Goal: Contribute content

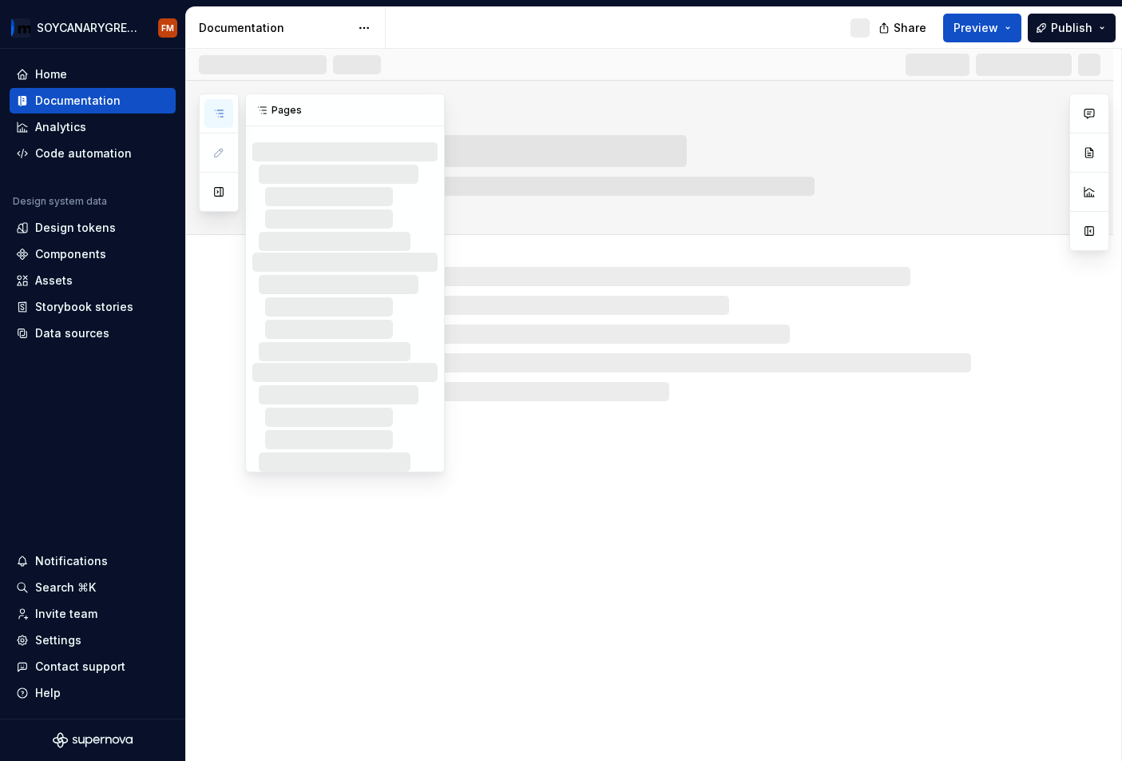
click at [218, 117] on icon "button" at bounding box center [219, 113] width 13 height 13
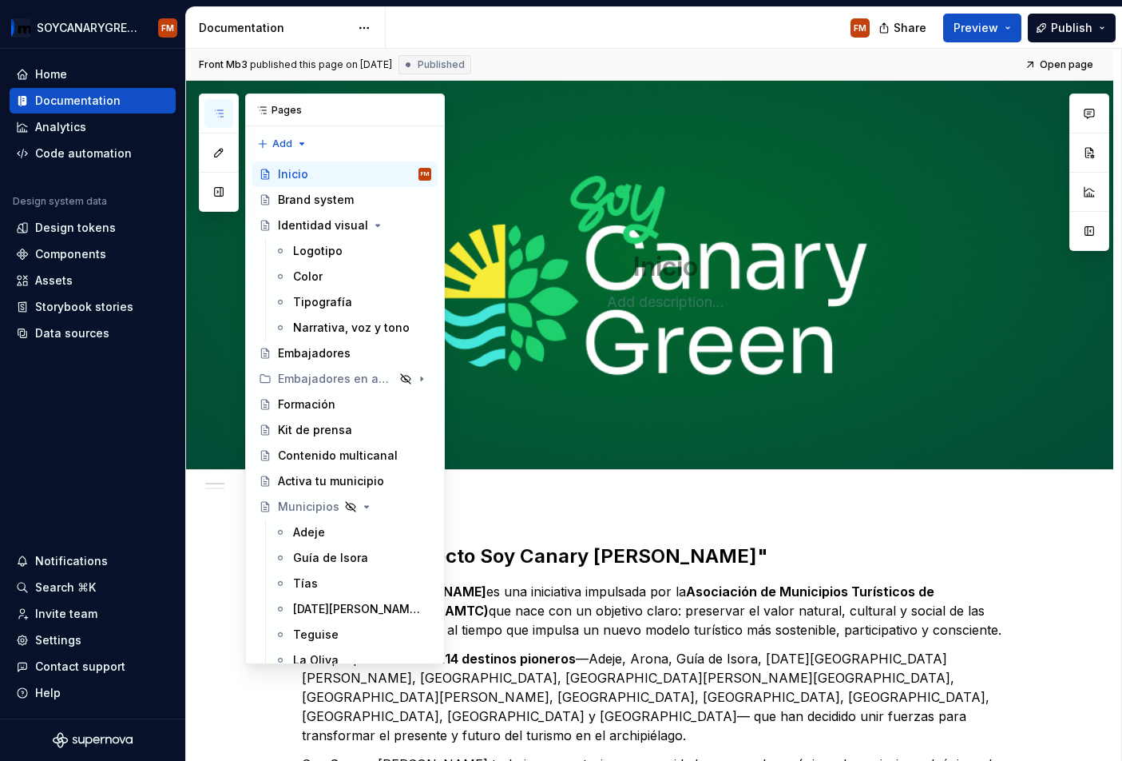
click at [221, 108] on icon "button" at bounding box center [219, 113] width 13 height 13
click at [311, 436] on div "Kit de prensa" at bounding box center [315, 430] width 74 height 16
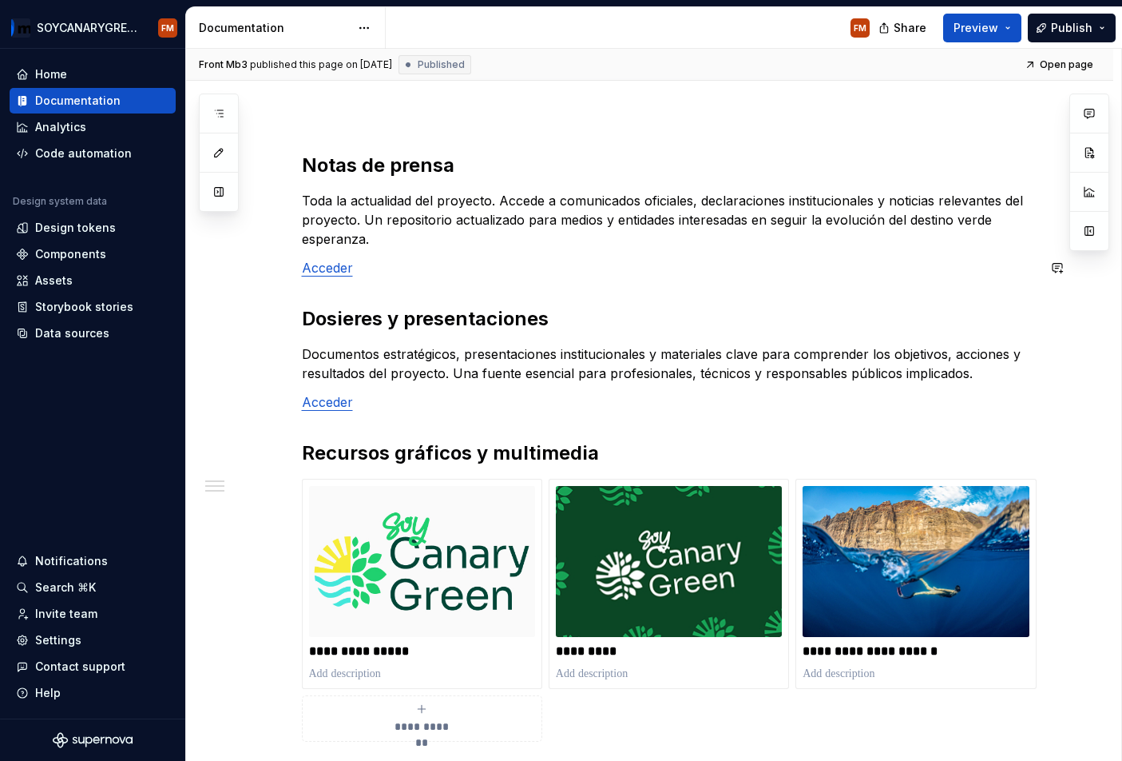
scroll to position [241, 0]
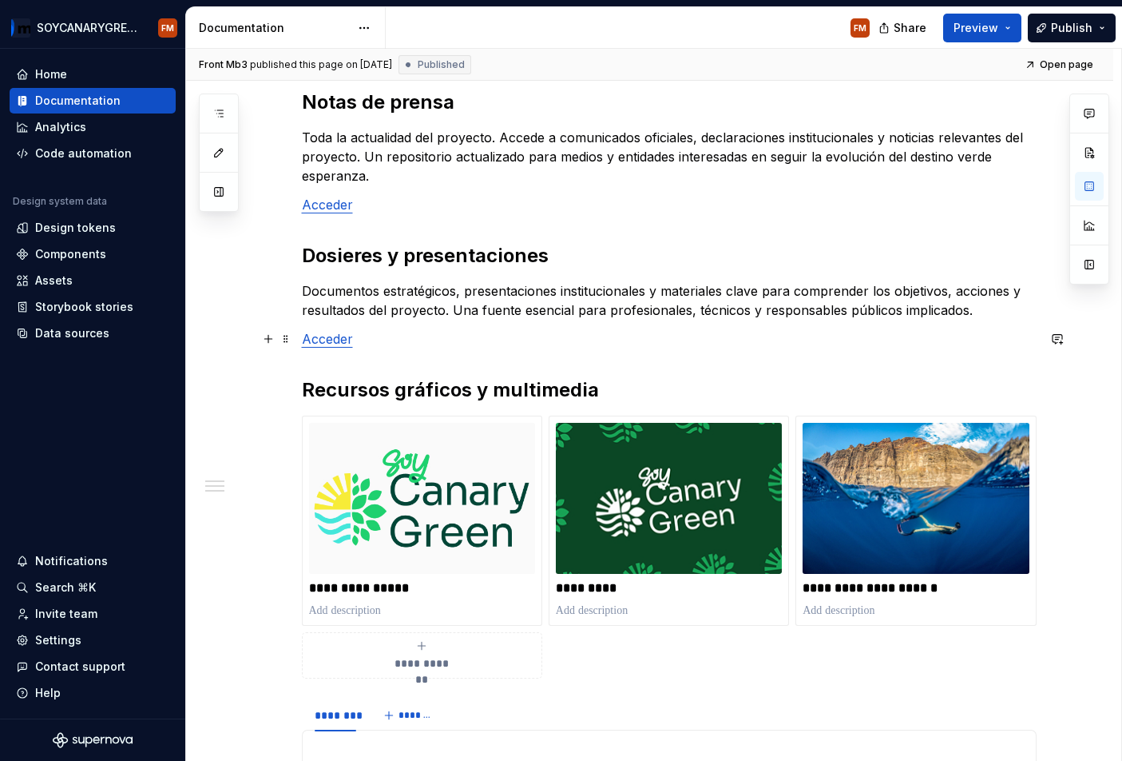
click at [386, 336] on p "Acceder" at bounding box center [669, 338] width 735 height 19
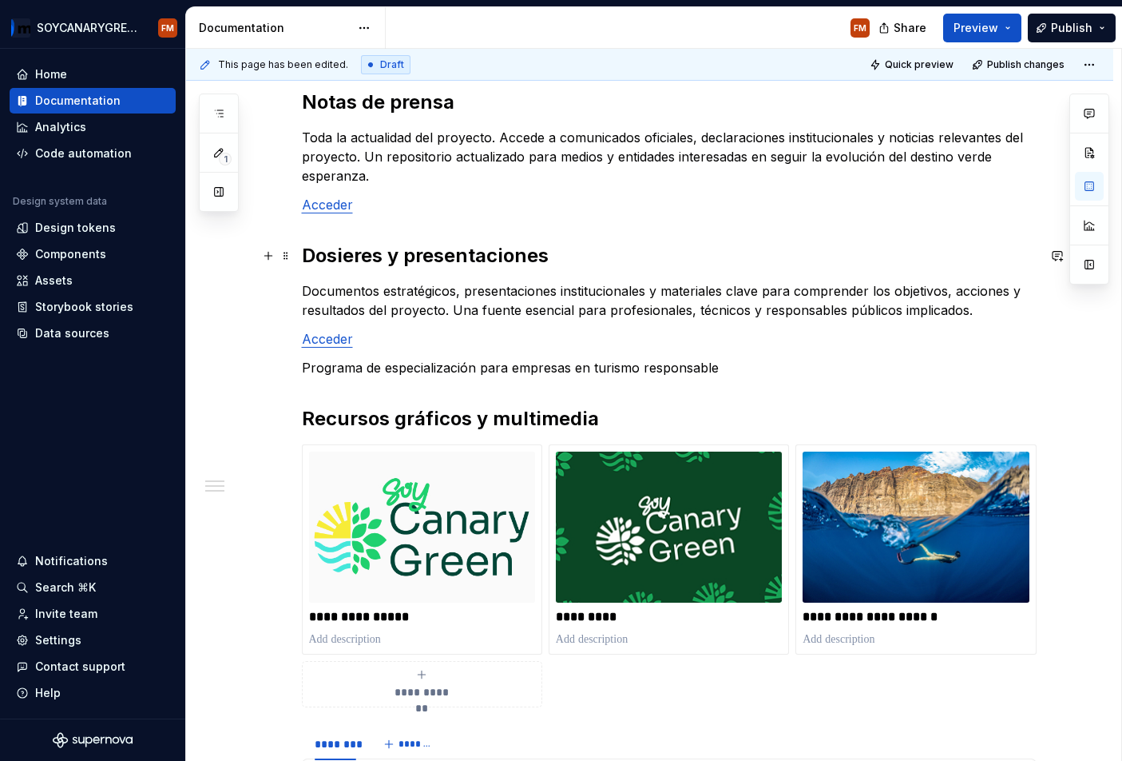
click at [335, 256] on h2 "Dosieres y presentaciones" at bounding box center [669, 256] width 735 height 26
click at [288, 256] on span at bounding box center [286, 255] width 13 height 22
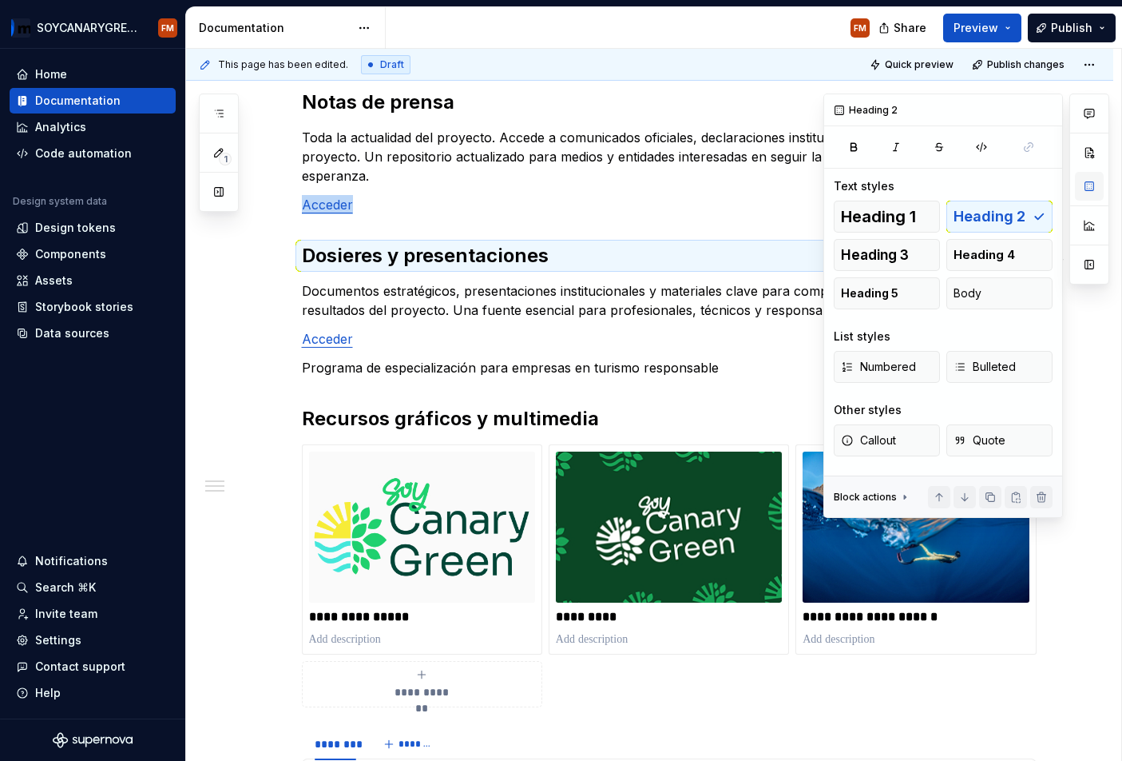
scroll to position [1, 0]
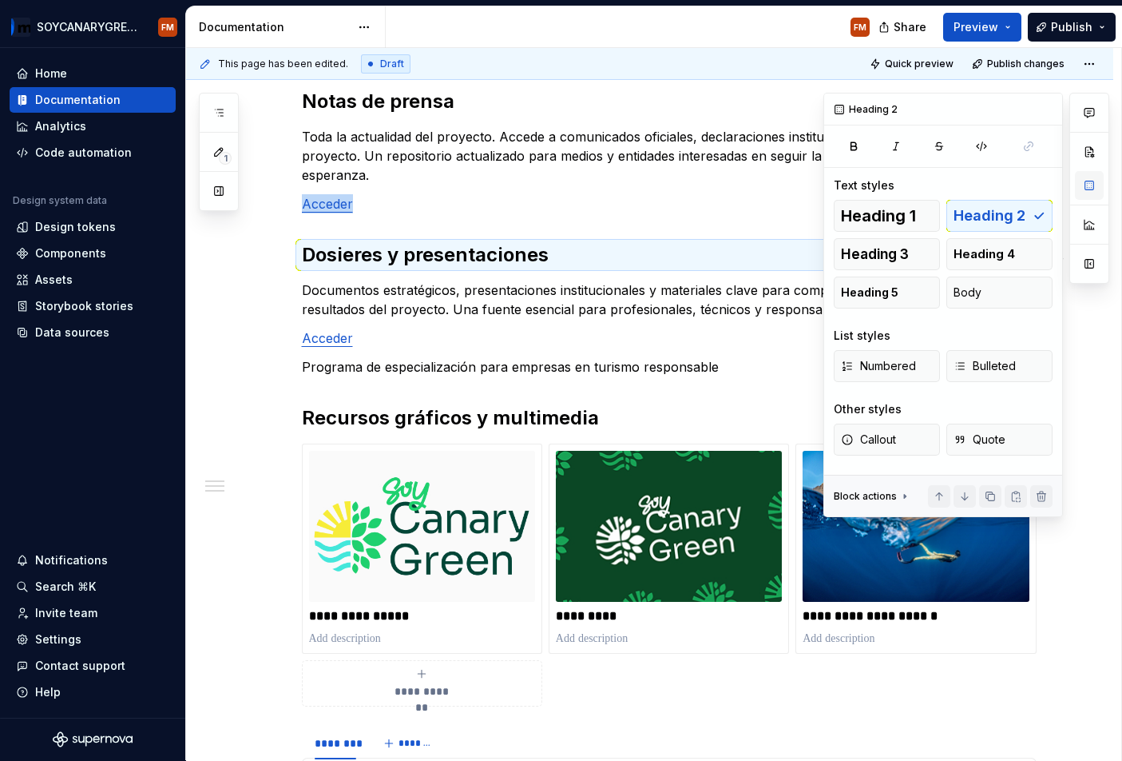
click at [1086, 187] on button "button" at bounding box center [1089, 185] width 29 height 29
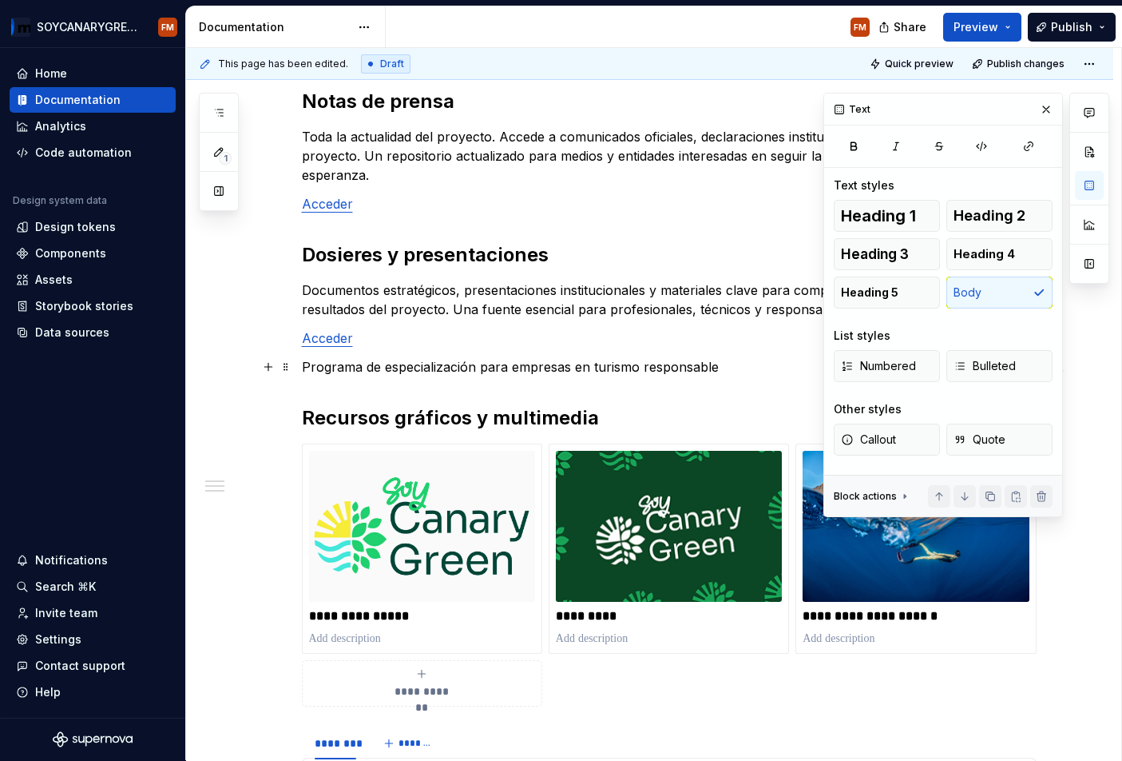
drag, startPoint x: 365, startPoint y: 369, endPoint x: 427, endPoint y: 369, distance: 62.3
click at [366, 369] on p "Programa de especialización para empresas en turismo responsable" at bounding box center [669, 366] width 735 height 19
click at [995, 214] on span "Heading 2" at bounding box center [990, 216] width 72 height 16
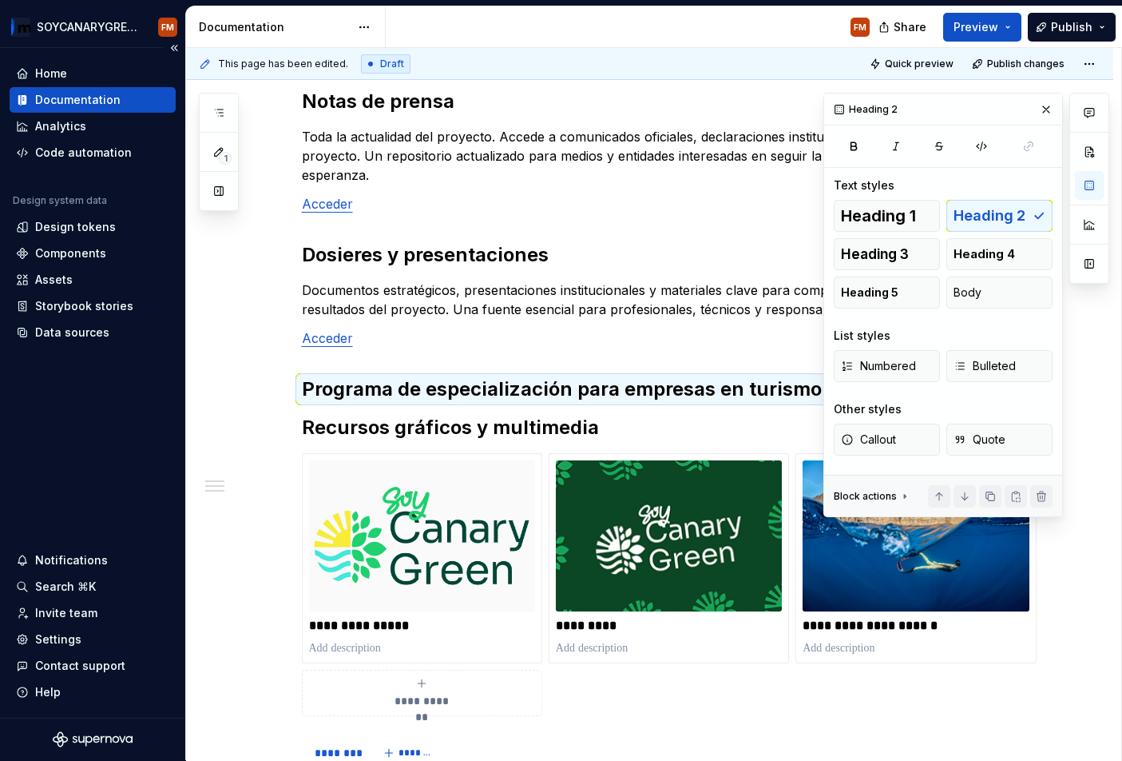
type textarea "*"
click at [333, 387] on h2 "Programa de especialización para empresas en turismo responsable" at bounding box center [669, 389] width 735 height 26
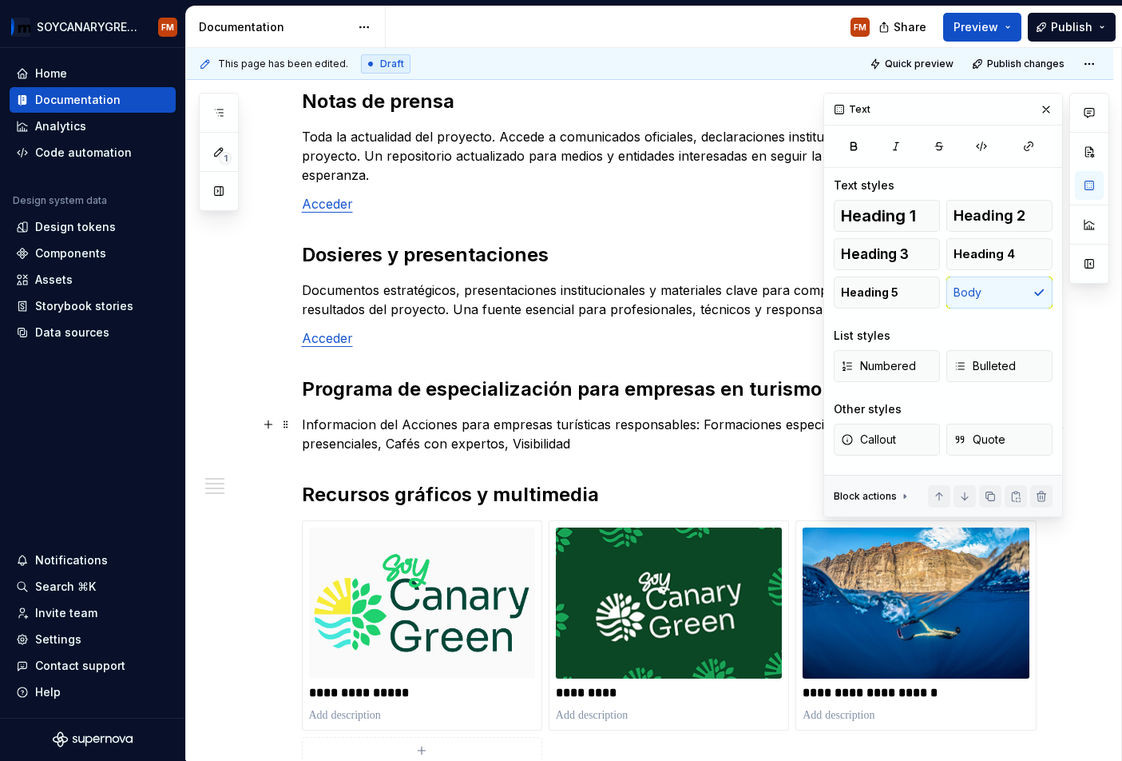
drag, startPoint x: 395, startPoint y: 424, endPoint x: 402, endPoint y: 435, distance: 13.3
click at [396, 425] on p "Informacion del Acciones para empresas turísticas responsables: Formaciones esp…" at bounding box center [669, 434] width 735 height 38
click at [1051, 111] on button "button" at bounding box center [1046, 109] width 22 height 22
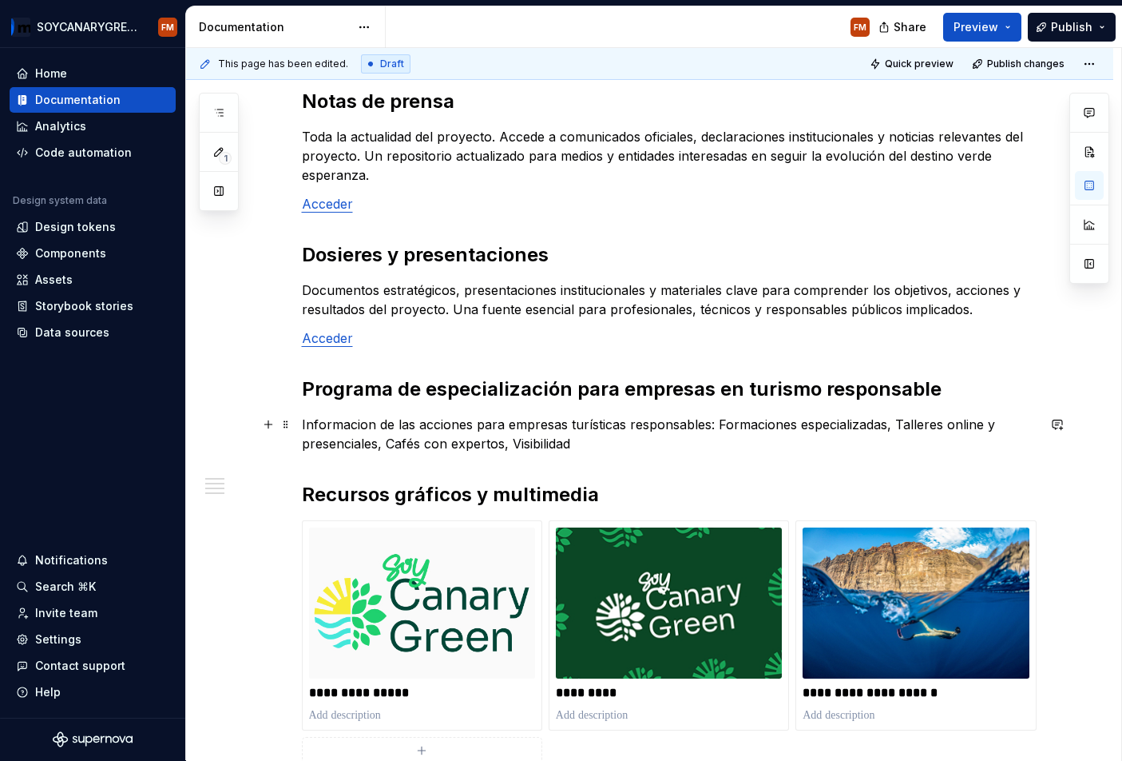
click at [596, 444] on p "Informacion de las acciones para empresas turísticas responsables: Formaciones …" at bounding box center [669, 434] width 735 height 38
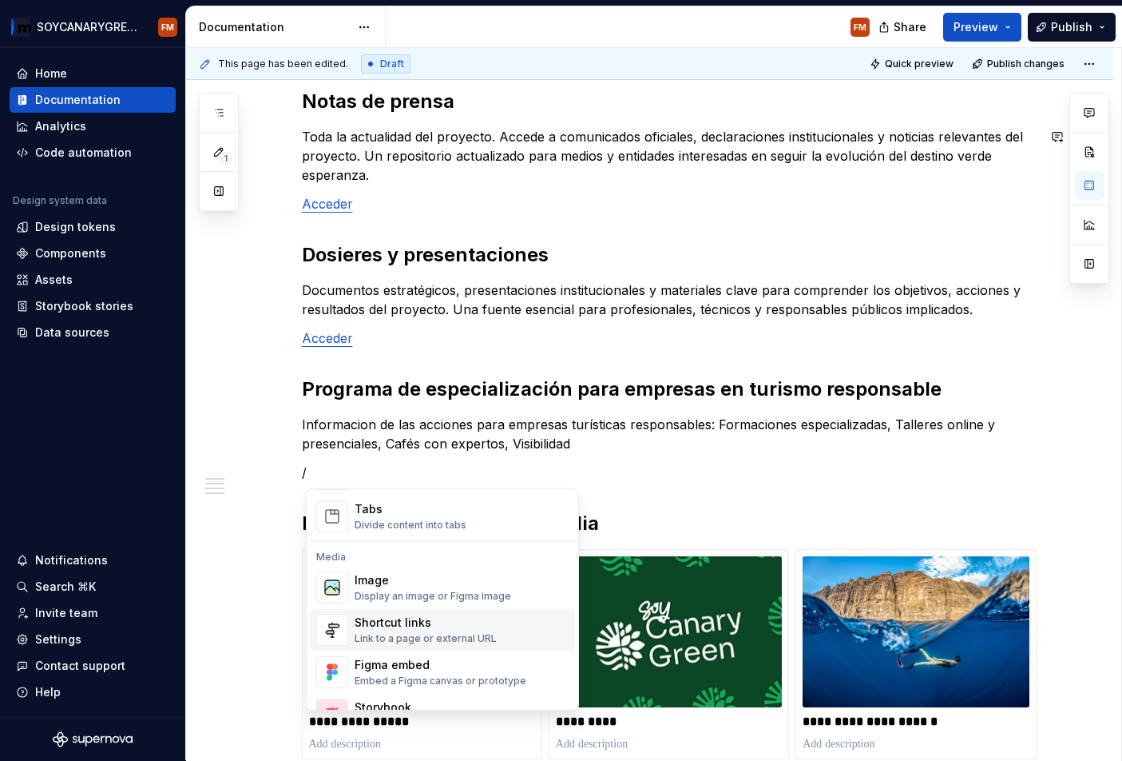
scroll to position [640, 0]
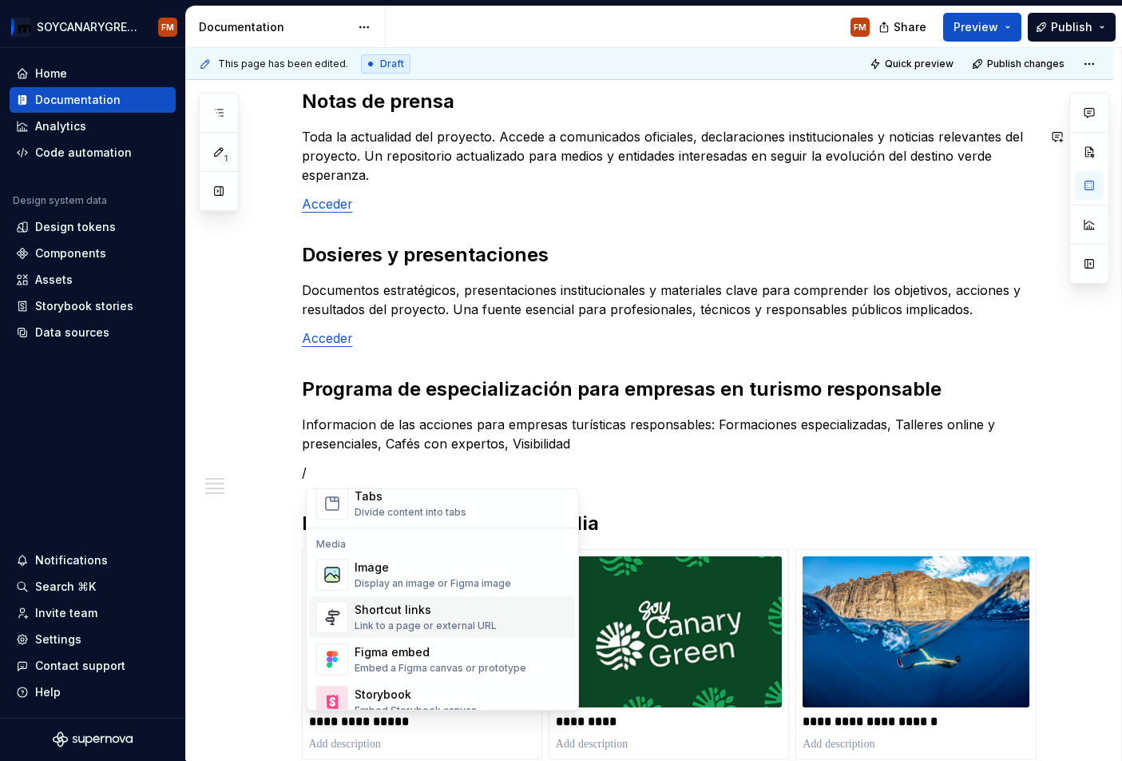
click at [400, 614] on div "Shortcut links" at bounding box center [426, 610] width 142 height 16
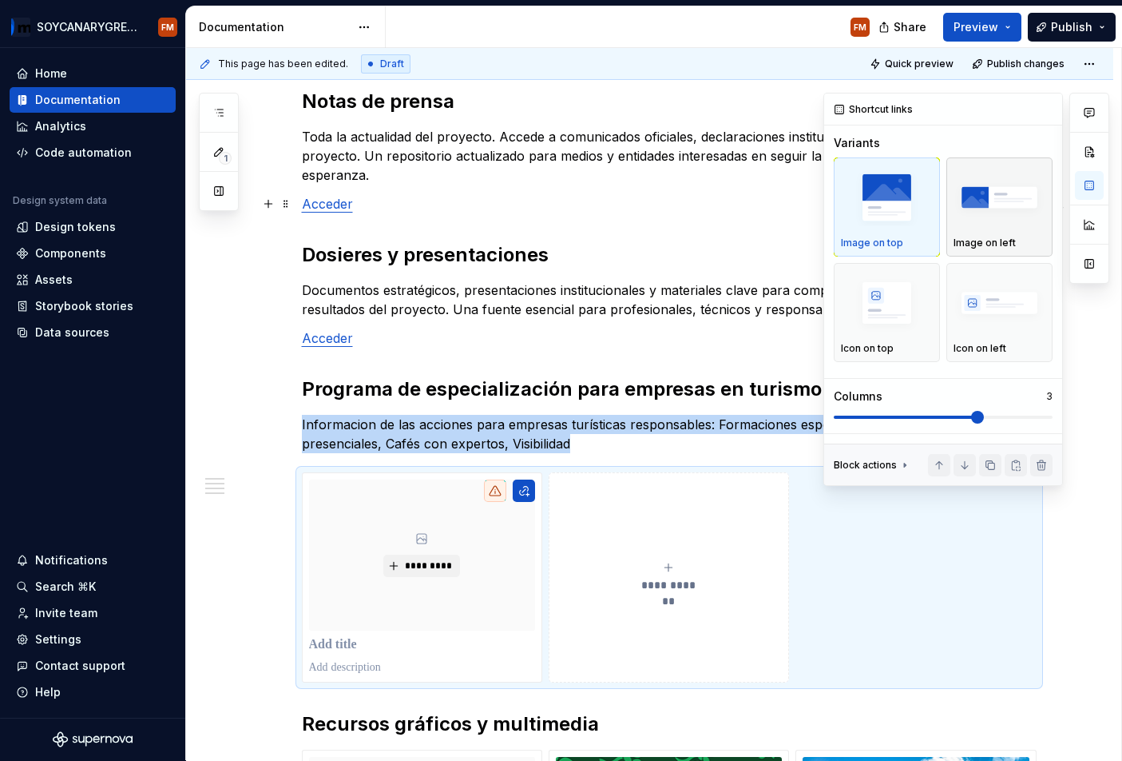
click at [1003, 210] on img "button" at bounding box center [1000, 198] width 92 height 58
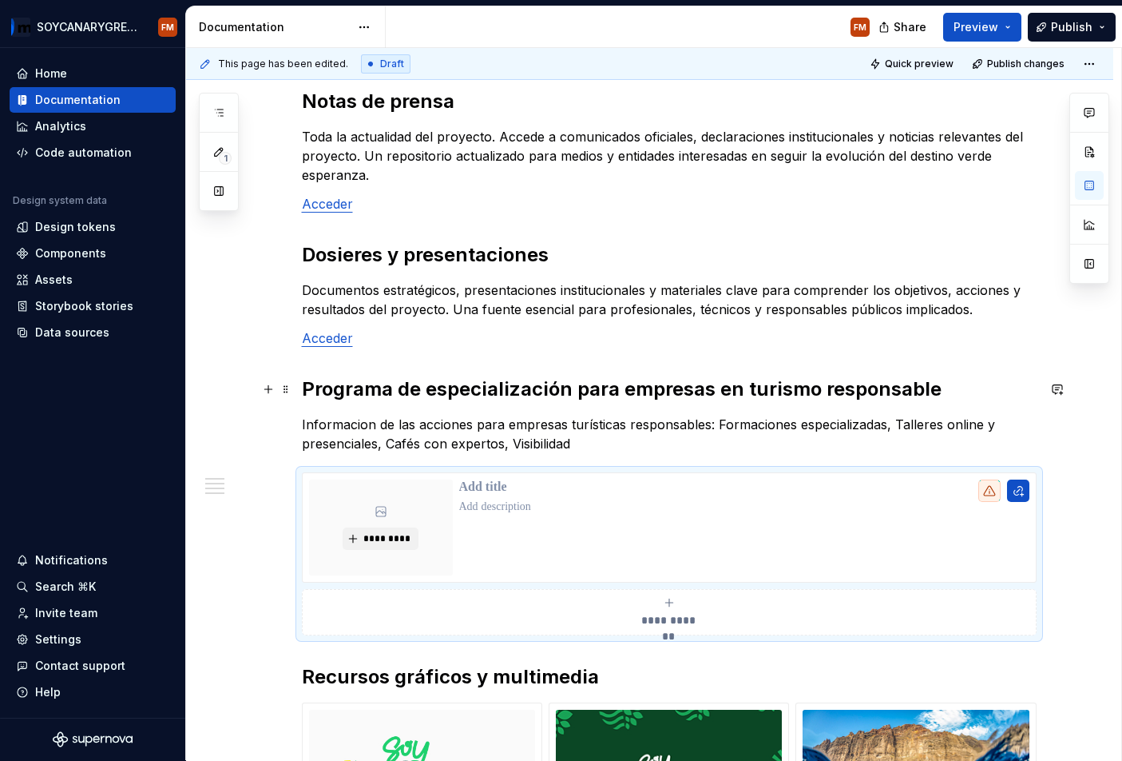
click at [391, 387] on h2 "Programa de especialización para empresas en turismo responsable" at bounding box center [669, 389] width 735 height 26
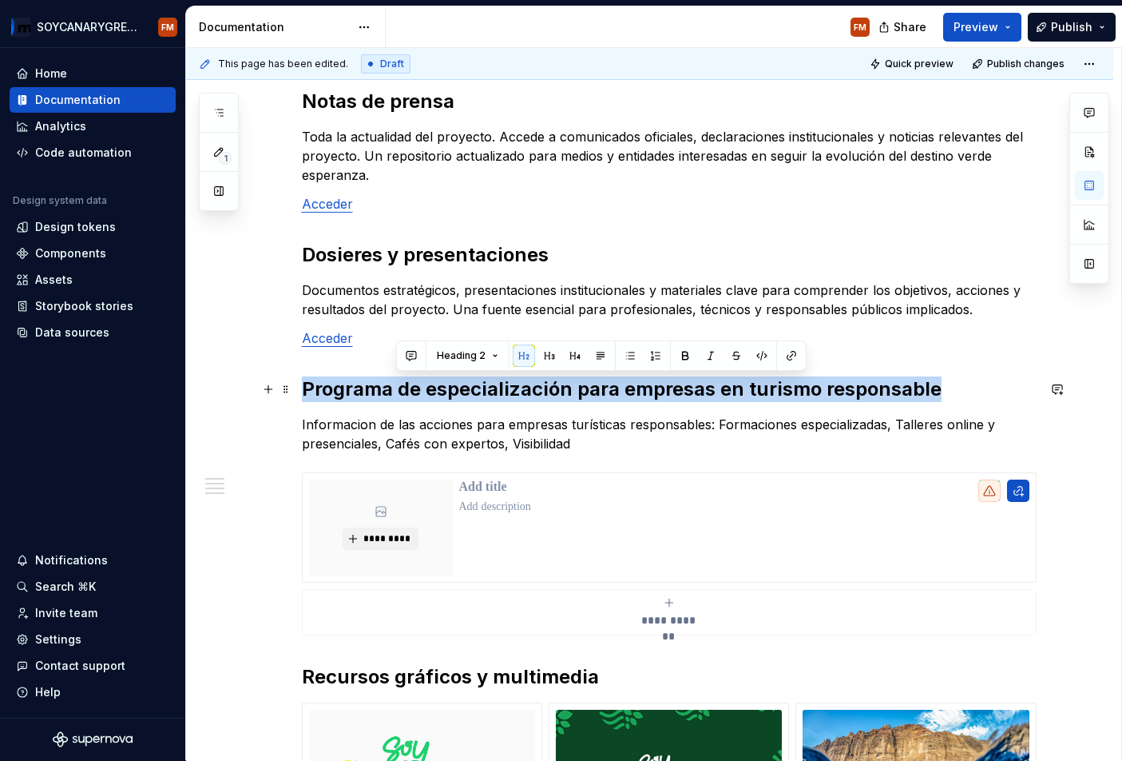
click at [391, 387] on h2 "Programa de especialización para empresas en turismo responsable" at bounding box center [669, 389] width 735 height 26
copy h2 "Programa de especialización para empresas en turismo responsable"
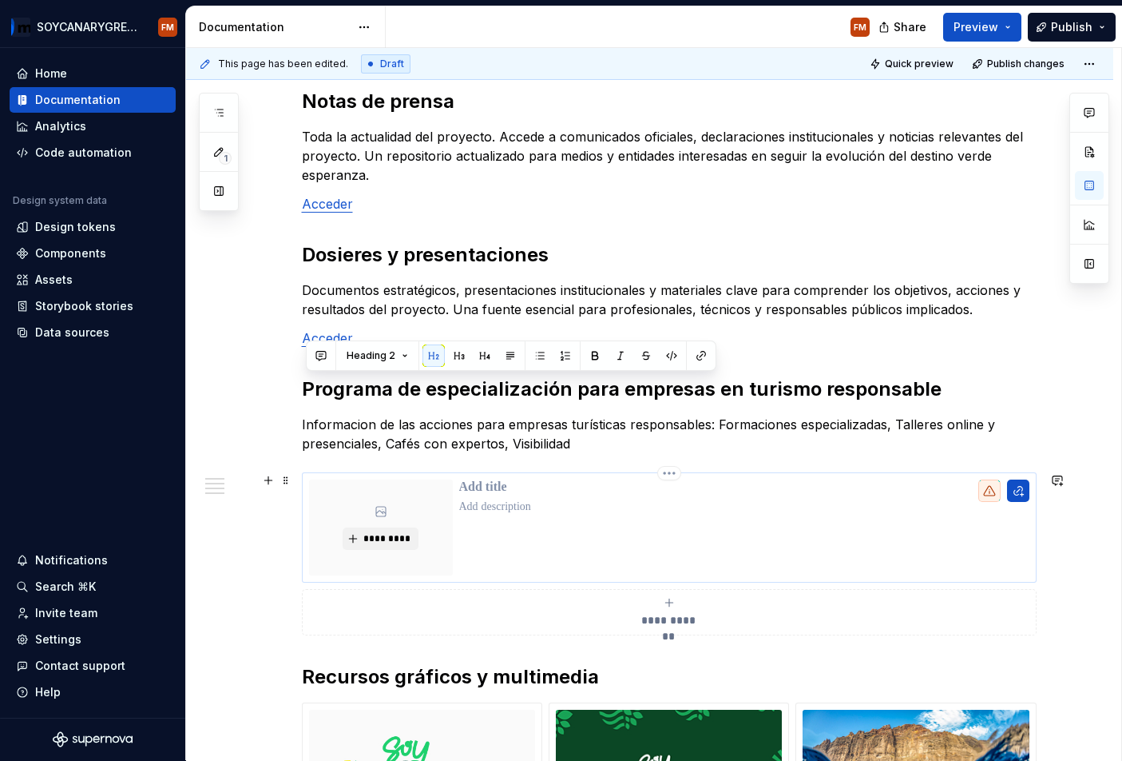
click at [501, 491] on p at bounding box center [744, 487] width 570 height 16
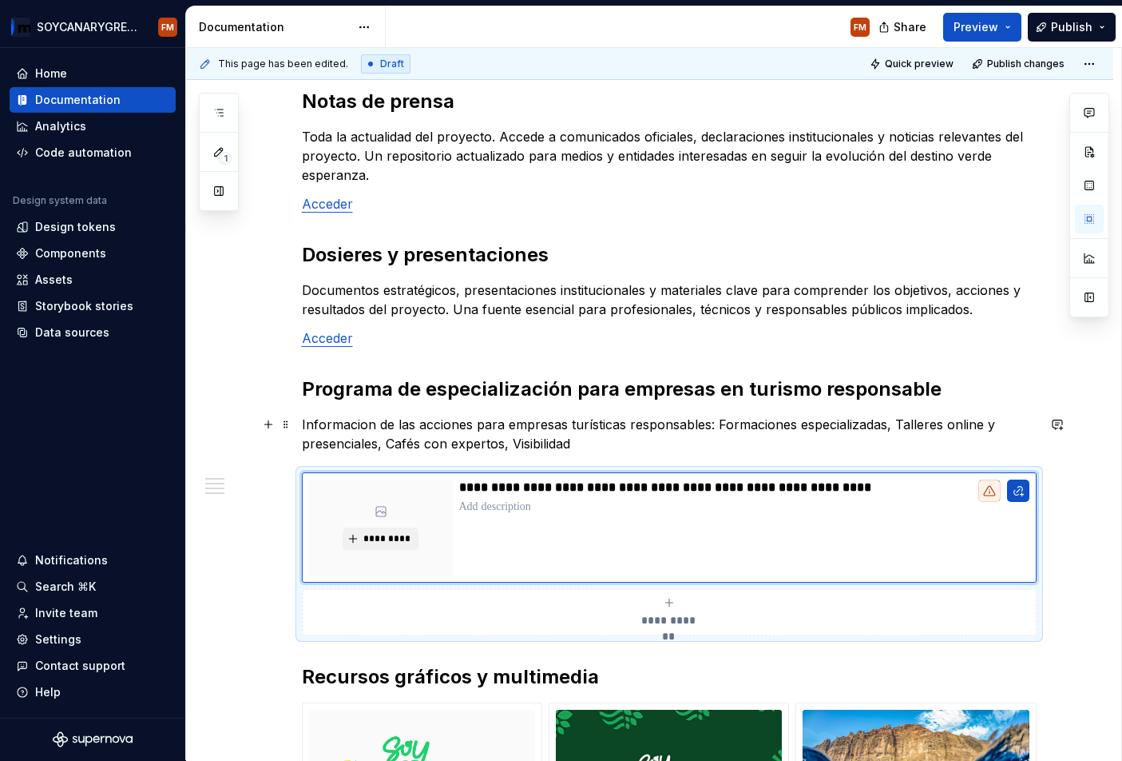
click at [476, 437] on p "Informacion de las acciones para empresas turísticas responsables: Formaciones …" at bounding box center [669, 434] width 735 height 38
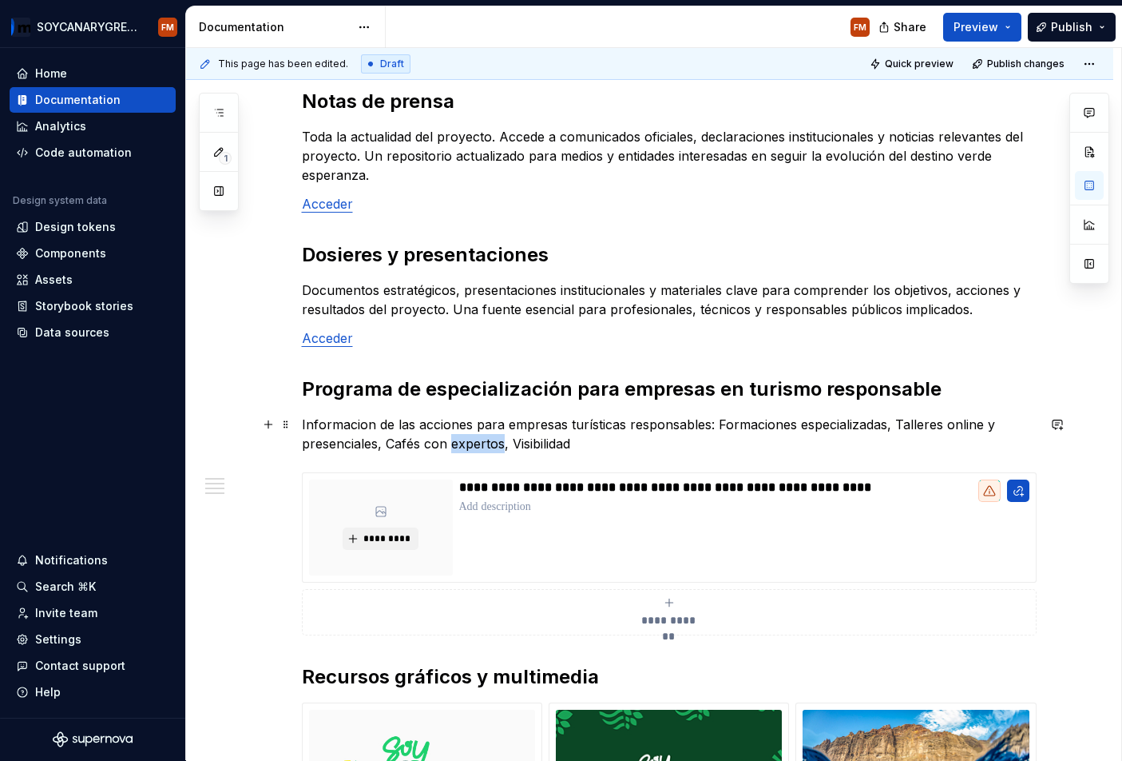
click at [476, 437] on p "Informacion de las acciones para empresas turísticas responsables: Formaciones …" at bounding box center [669, 434] width 735 height 38
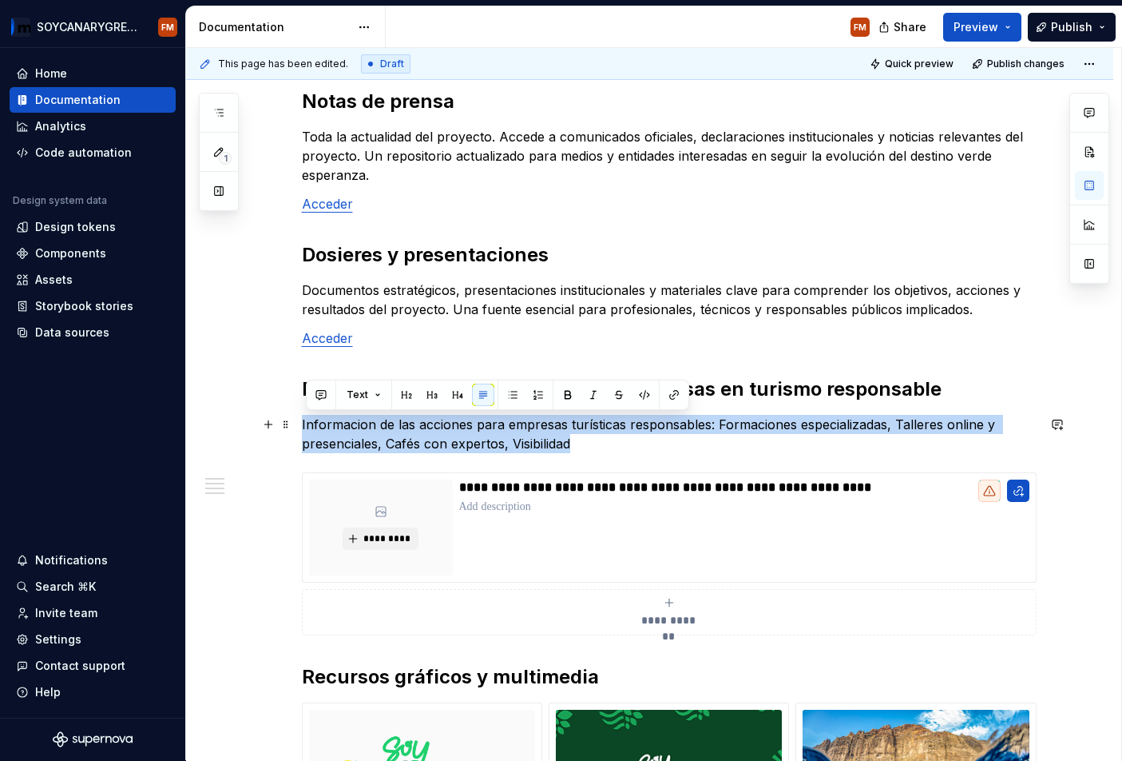
click at [476, 437] on p "Informacion de las acciones para empresas turísticas responsables: Formaciones …" at bounding box center [669, 434] width 735 height 38
copy p "Informacion de las acciones para empresas turísticas responsables: Formaciones …"
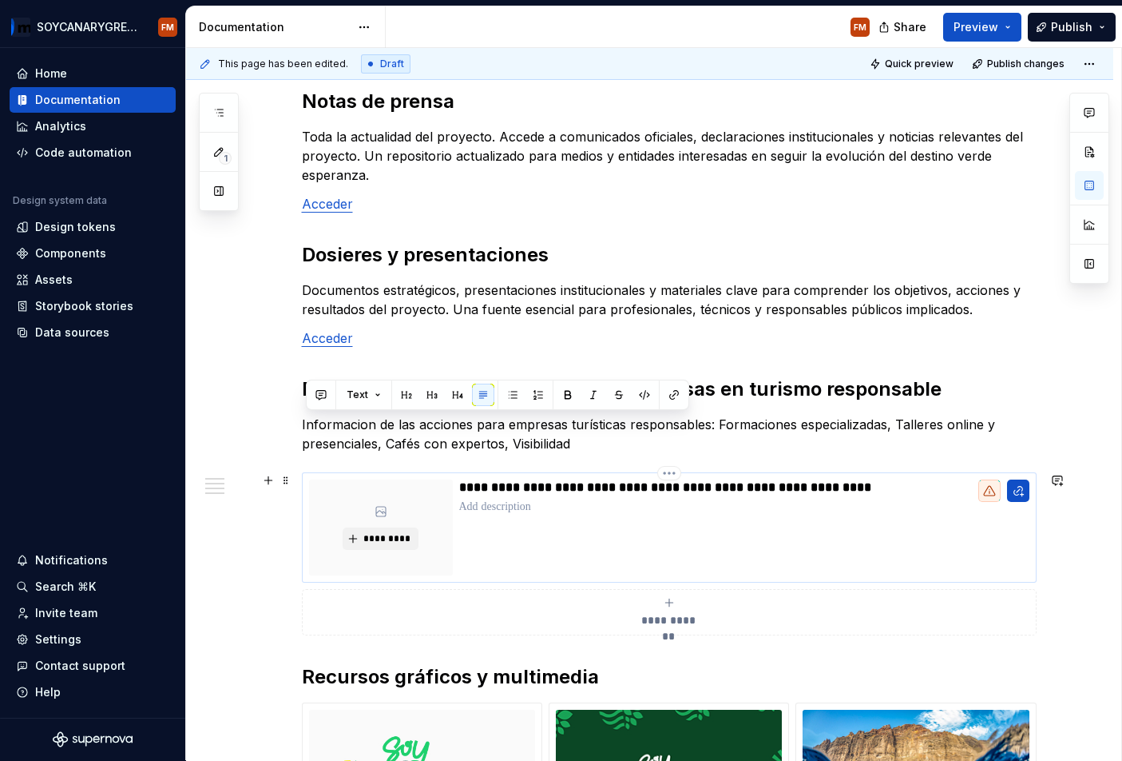
click at [531, 511] on p at bounding box center [744, 507] width 570 height 16
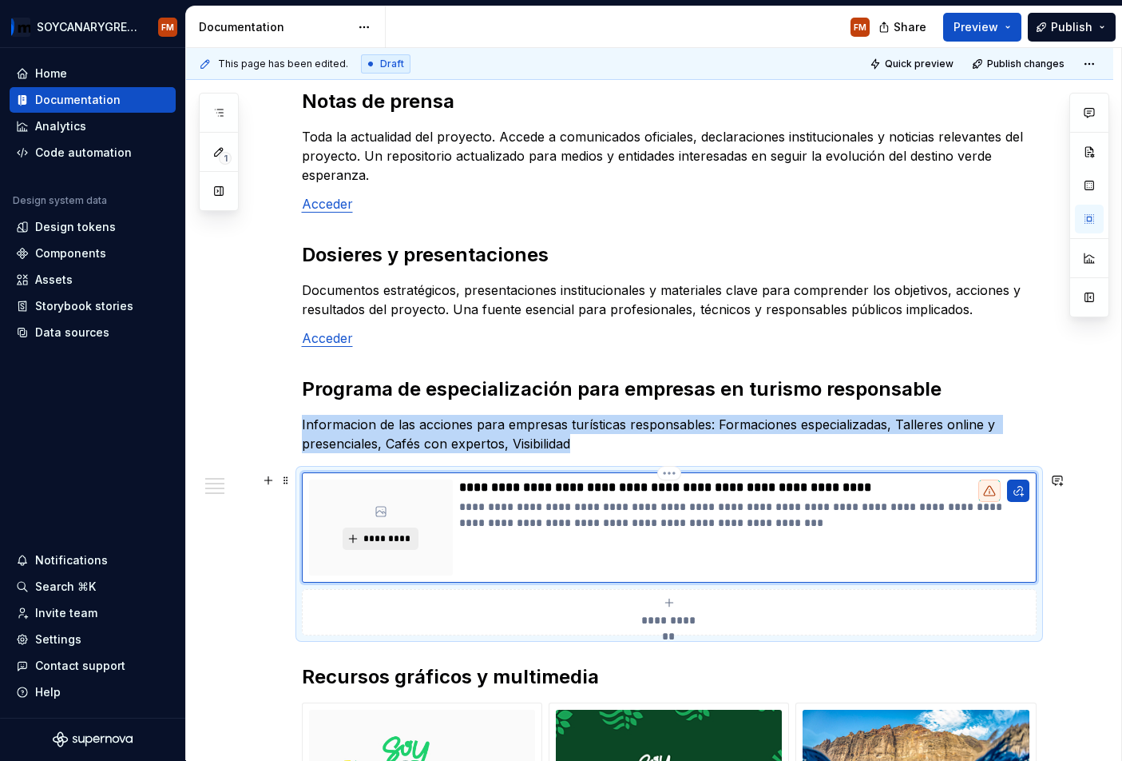
click at [396, 542] on span "*********" at bounding box center [387, 538] width 49 height 13
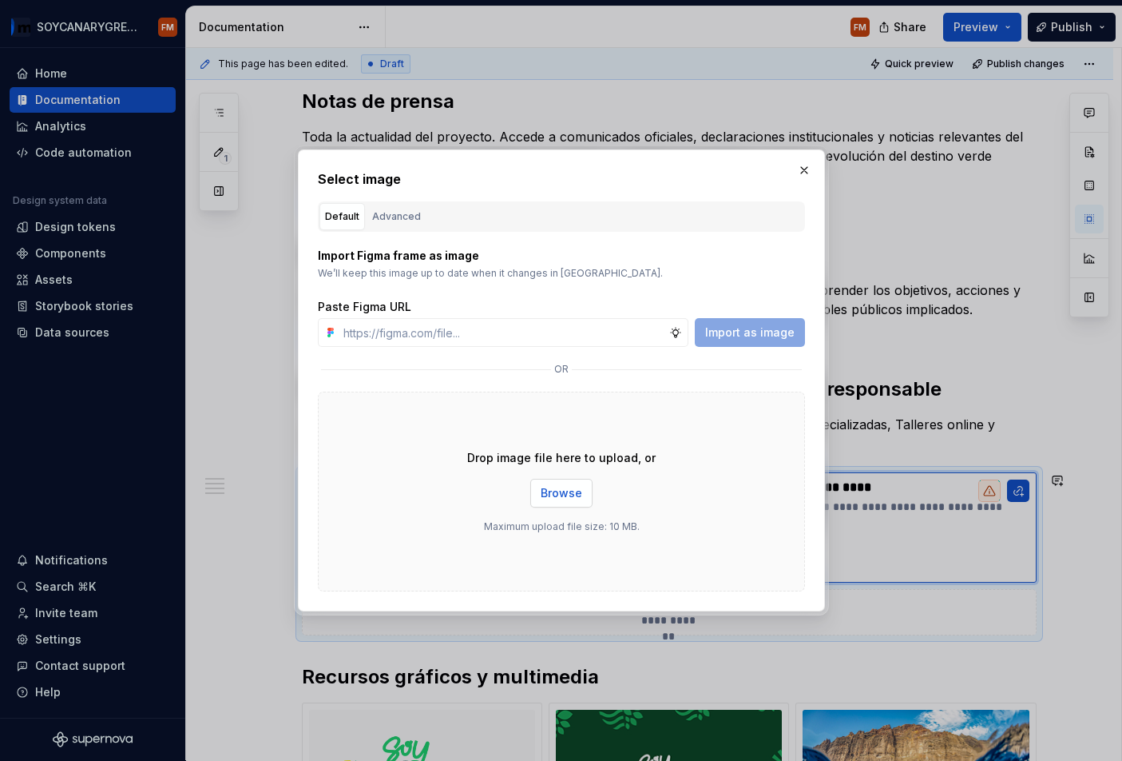
click at [562, 500] on span "Browse" at bounding box center [562, 493] width 42 height 16
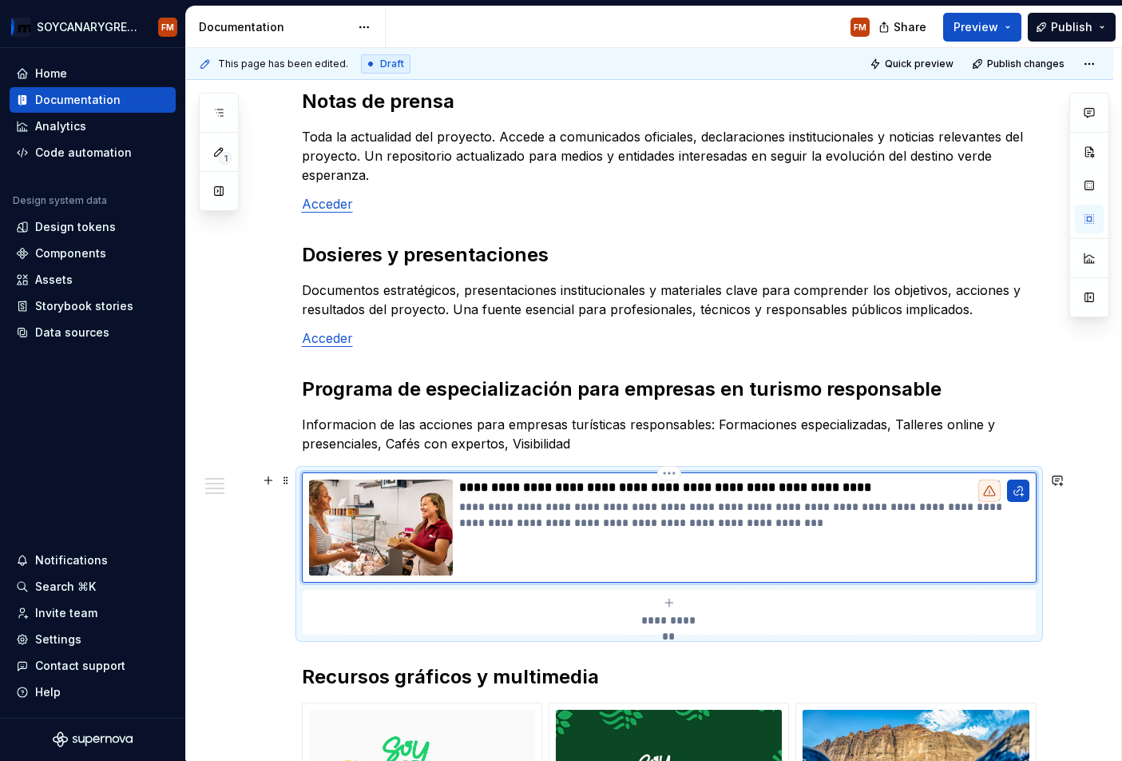
click at [729, 487] on p "**********" at bounding box center [744, 487] width 570 height 16
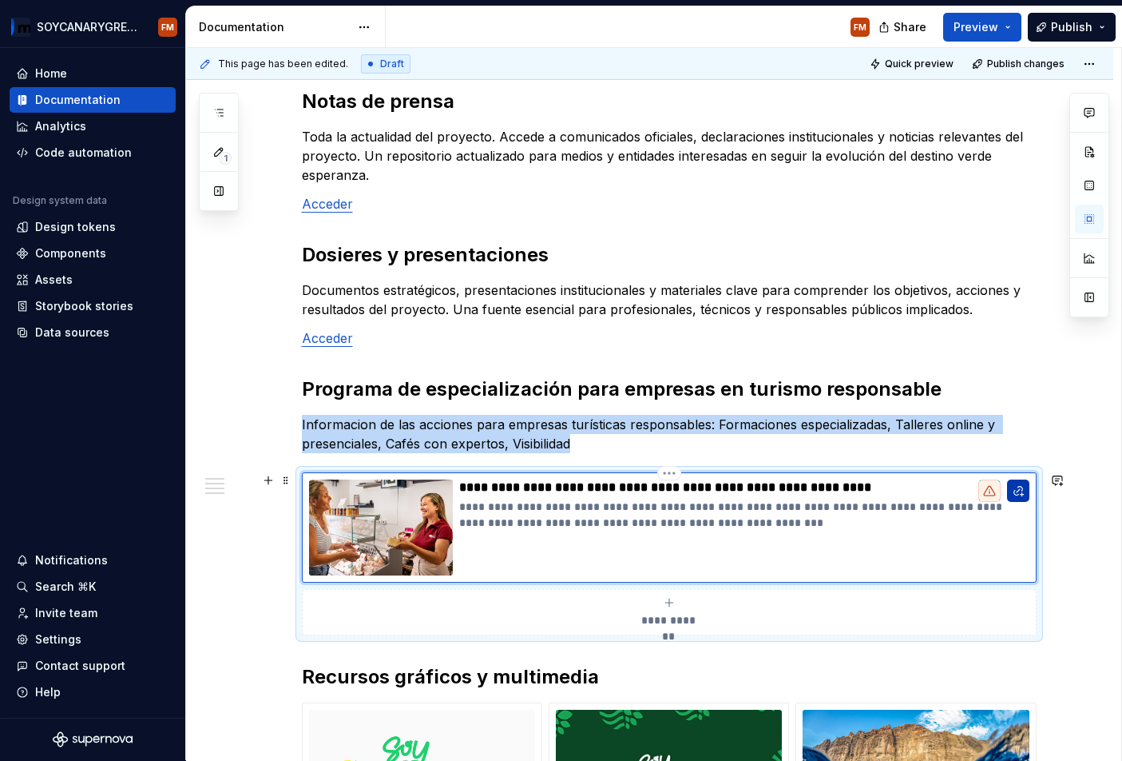
click at [1023, 491] on button "button" at bounding box center [1018, 490] width 22 height 22
type textarea "*"
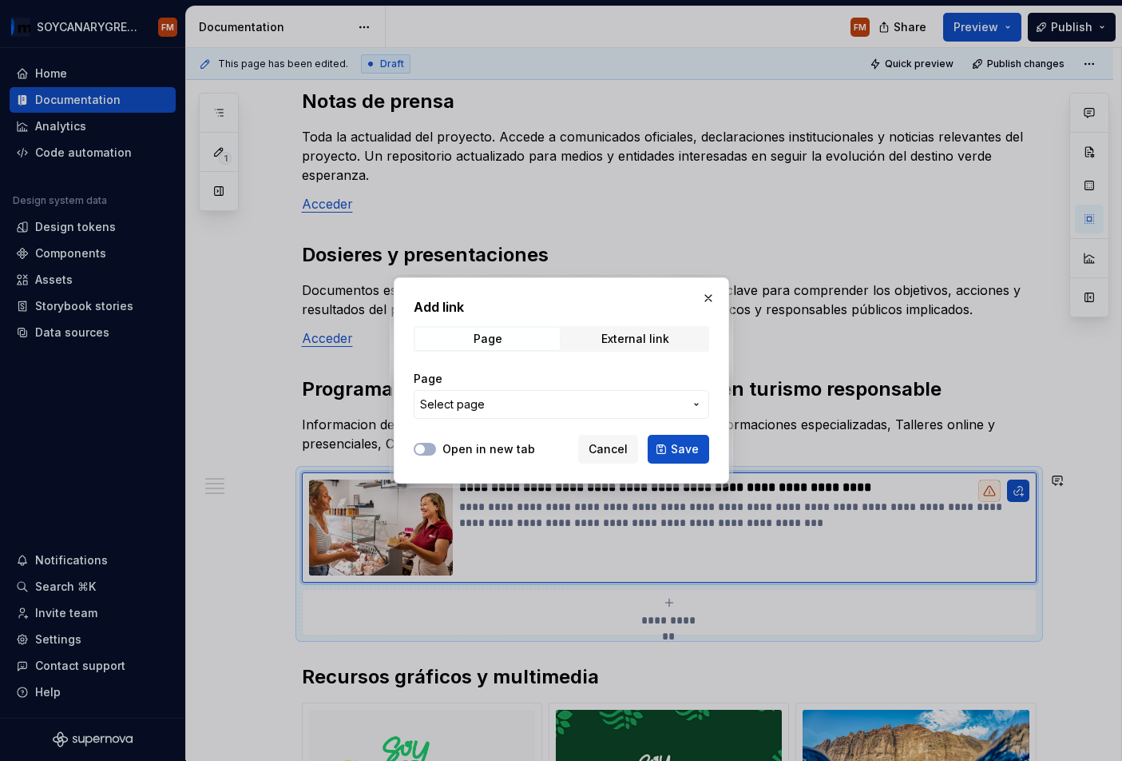
click at [461, 440] on div "Open in new tab Cancel Save" at bounding box center [562, 445] width 296 height 35
click at [462, 443] on label "Open in new tab" at bounding box center [489, 449] width 93 height 16
click at [436, 443] on button "Open in new tab" at bounding box center [425, 449] width 22 height 13
click at [637, 340] on div "External link" at bounding box center [636, 338] width 68 height 13
click at [464, 407] on input "URL" at bounding box center [562, 404] width 296 height 29
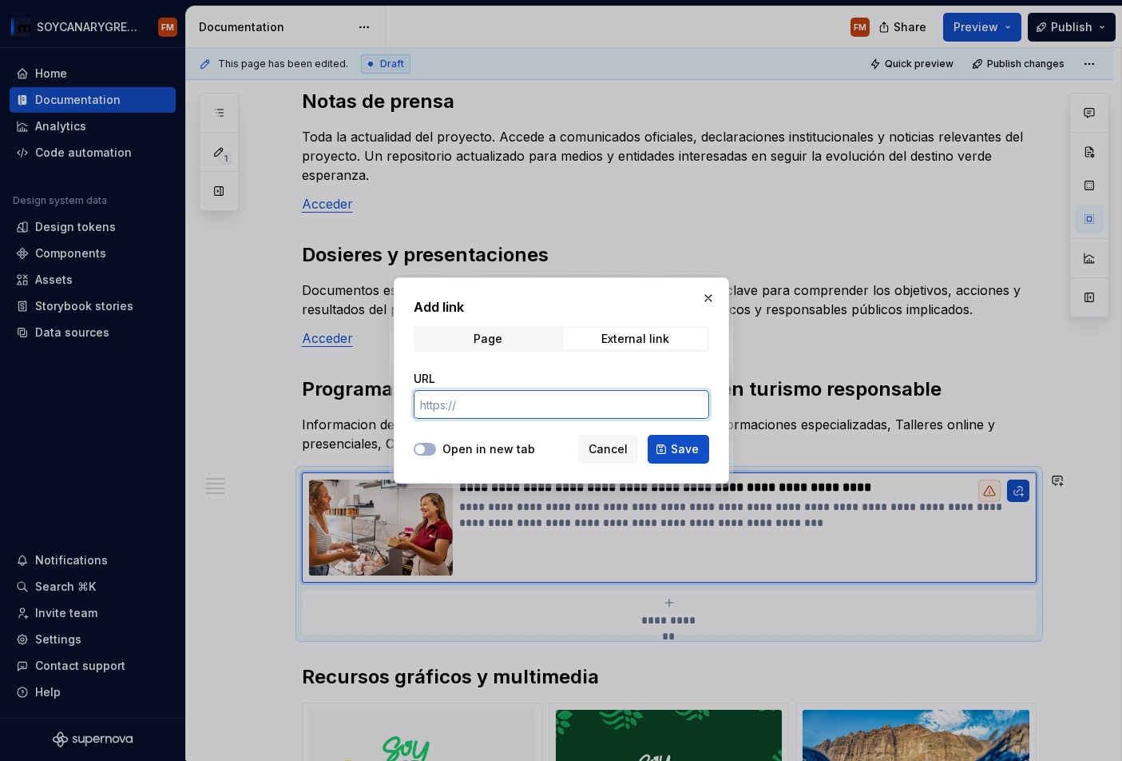
paste input "[URL][DOMAIN_NAME]"
type input "[URL][DOMAIN_NAME]"
drag, startPoint x: 467, startPoint y: 448, endPoint x: 475, endPoint y: 451, distance: 8.3
click at [467, 448] on label "Open in new tab" at bounding box center [489, 449] width 93 height 16
click at [436, 448] on button "Open in new tab" at bounding box center [425, 449] width 22 height 13
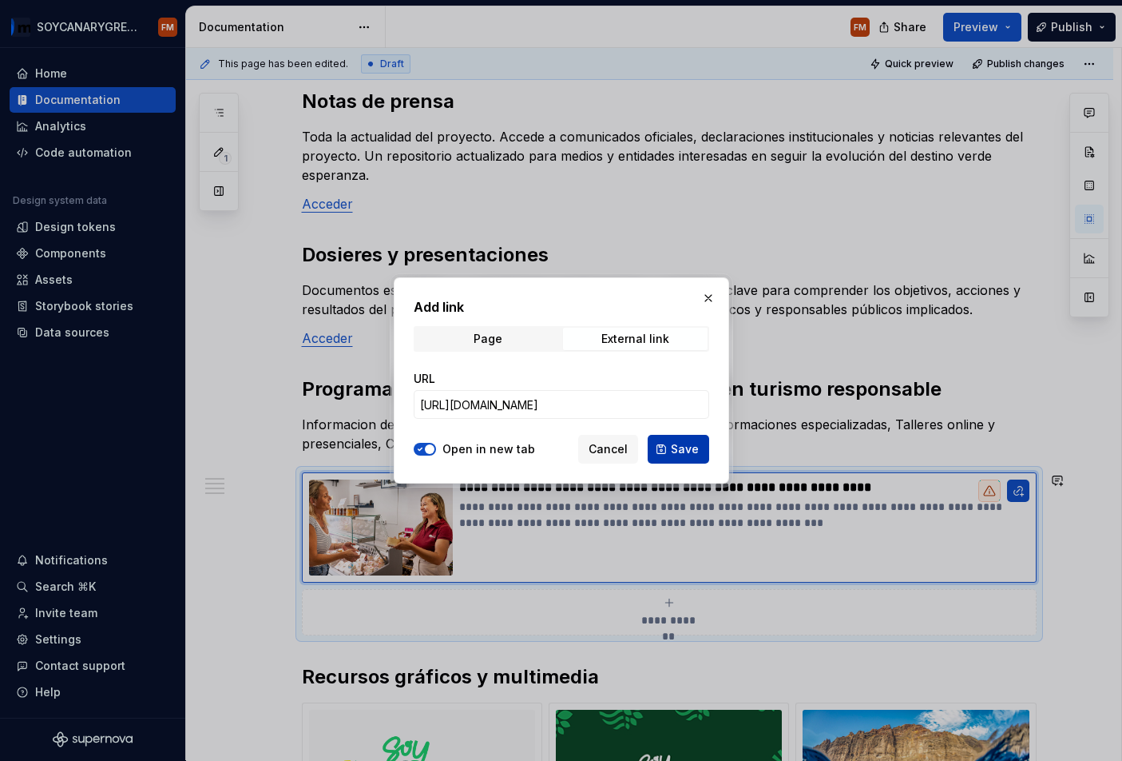
click at [680, 447] on span "Save" at bounding box center [685, 449] width 28 height 16
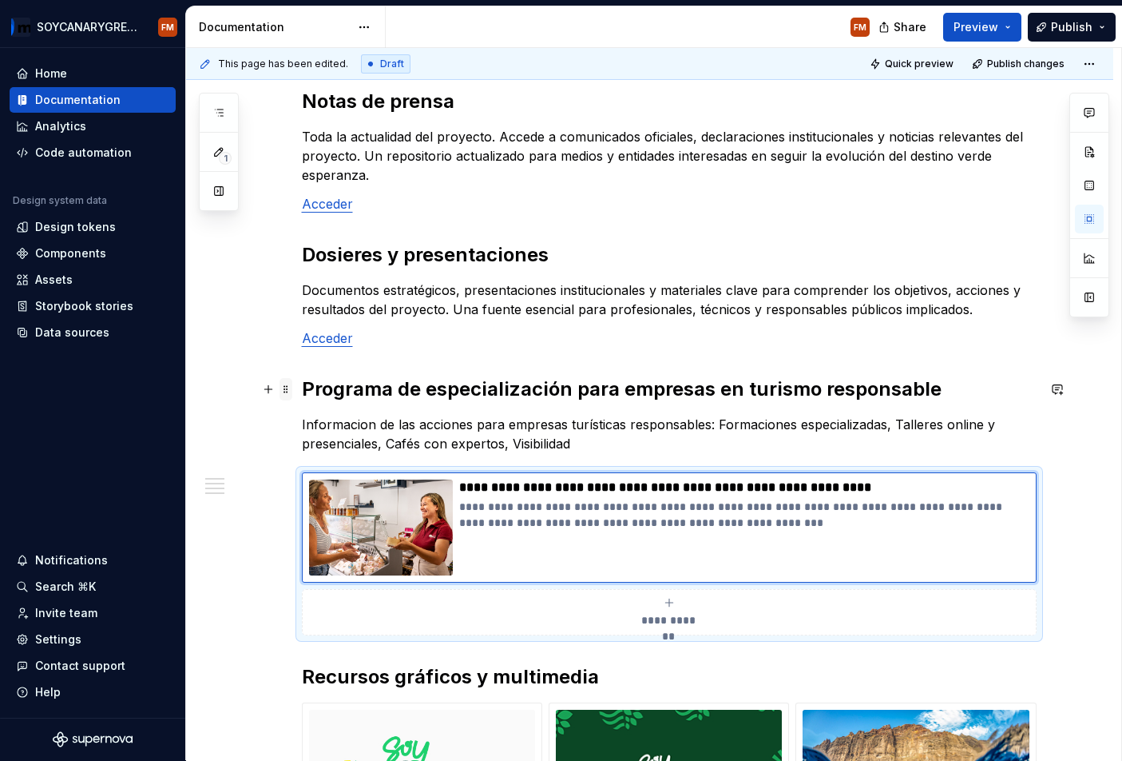
click at [292, 388] on span at bounding box center [286, 389] width 13 height 22
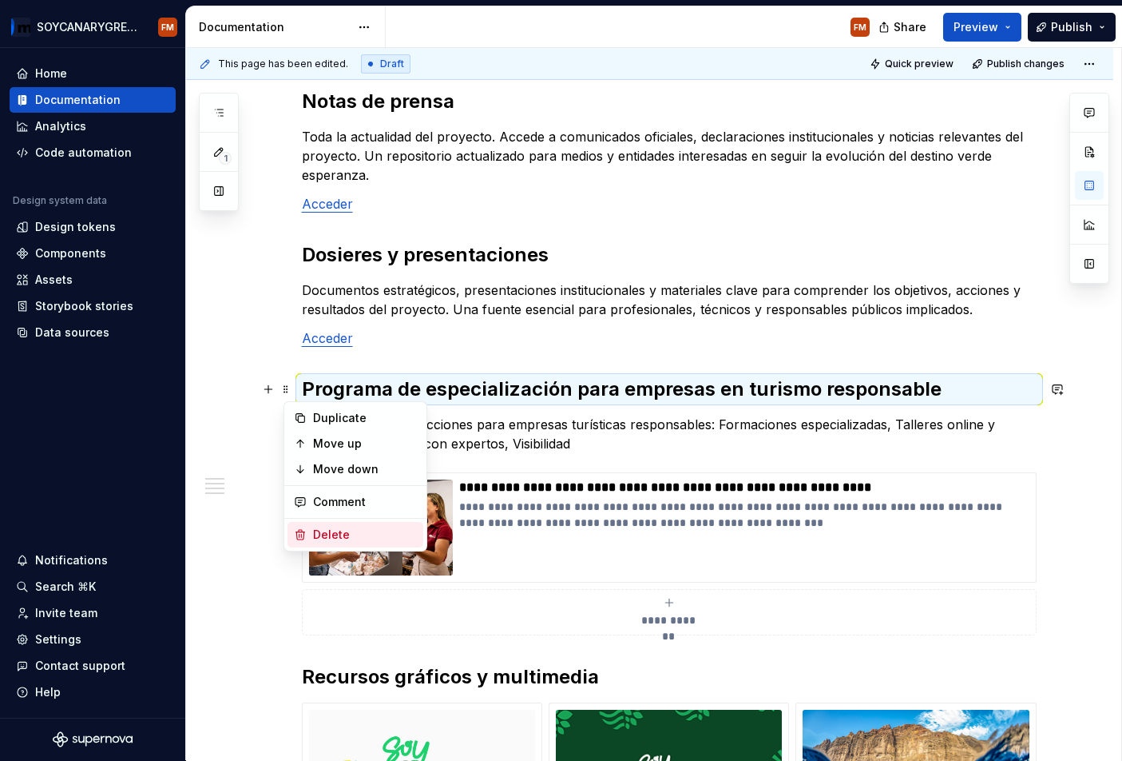
click at [316, 530] on div "Delete" at bounding box center [365, 534] width 104 height 16
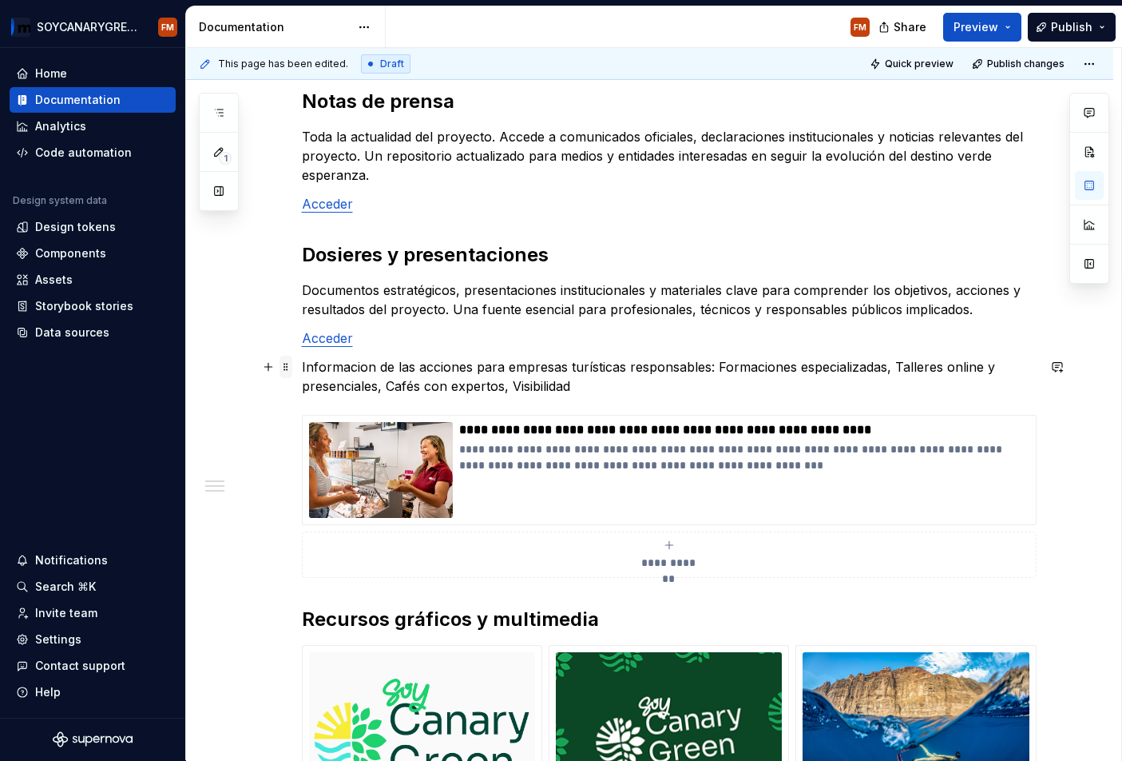
click at [290, 369] on span at bounding box center [286, 367] width 13 height 22
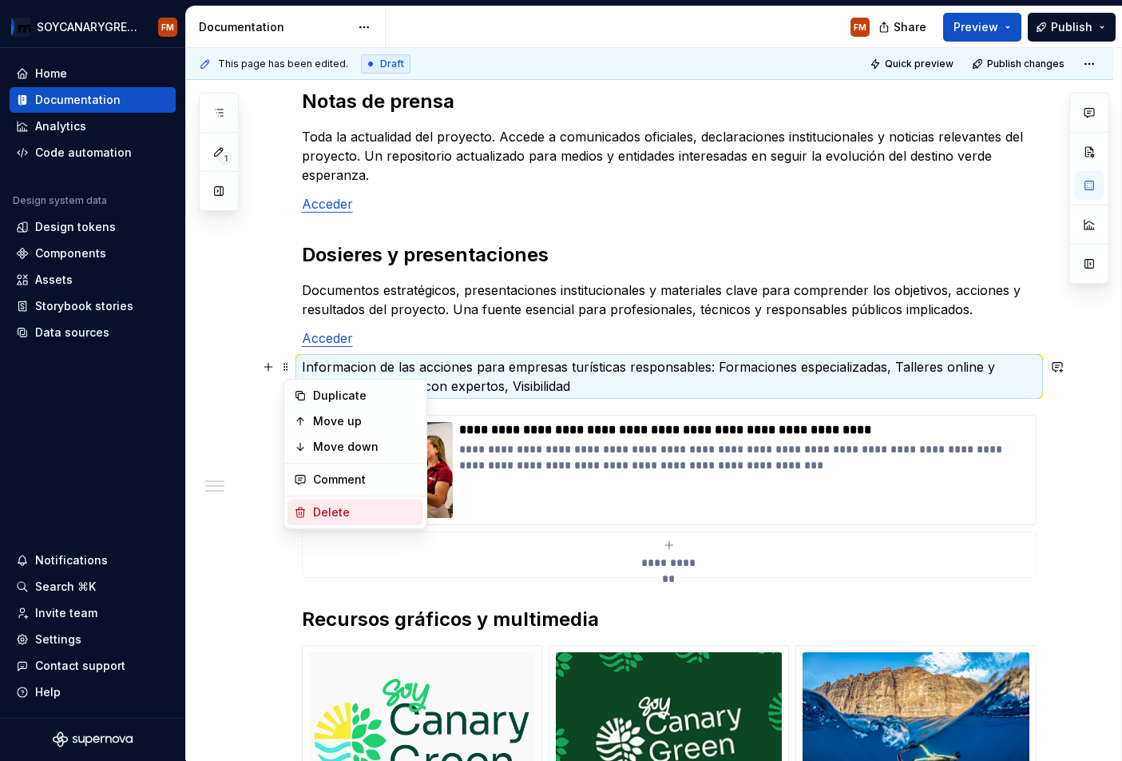
click at [329, 507] on div "Delete" at bounding box center [365, 512] width 104 height 16
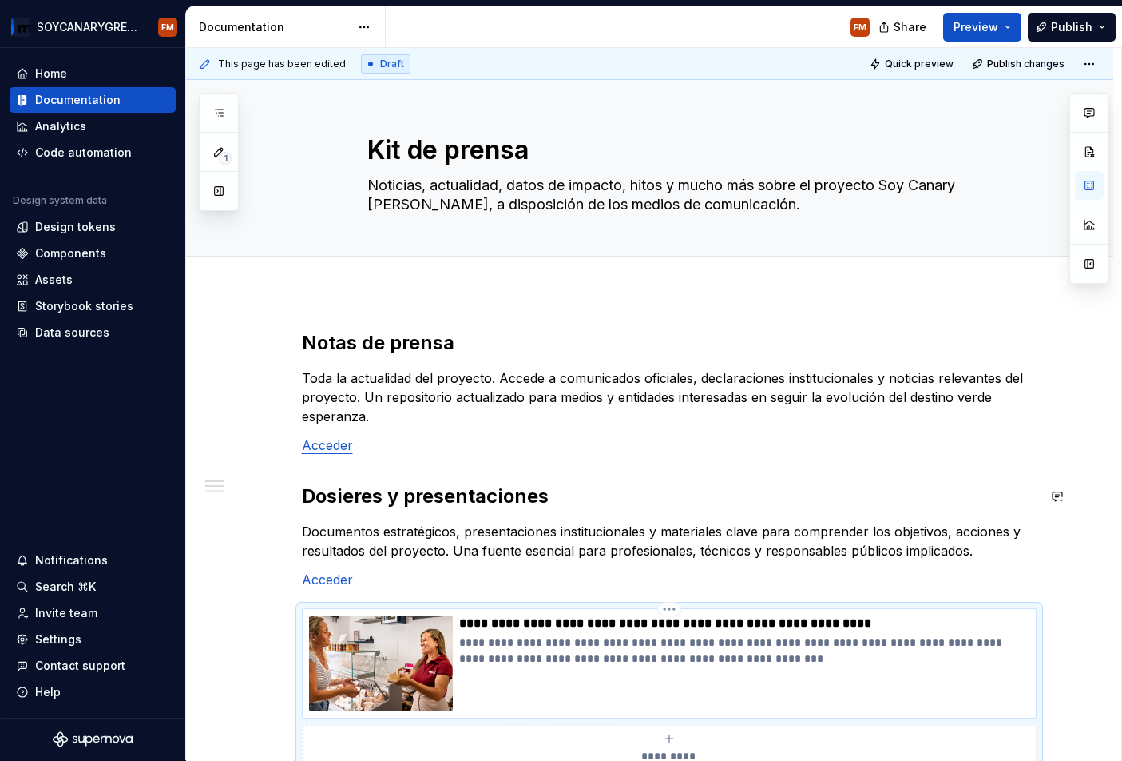
scroll to position [0, 0]
click at [1069, 24] on span "Publish" at bounding box center [1072, 27] width 42 height 16
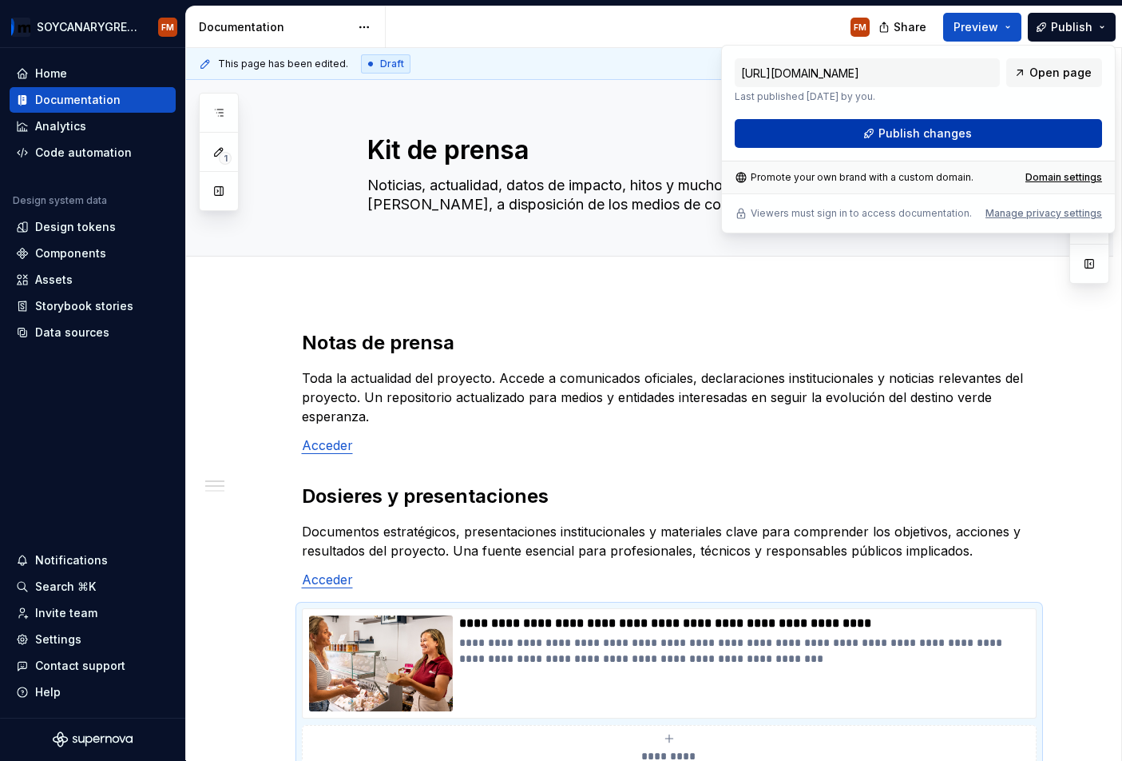
click at [900, 139] on span "Publish changes" at bounding box center [925, 133] width 93 height 16
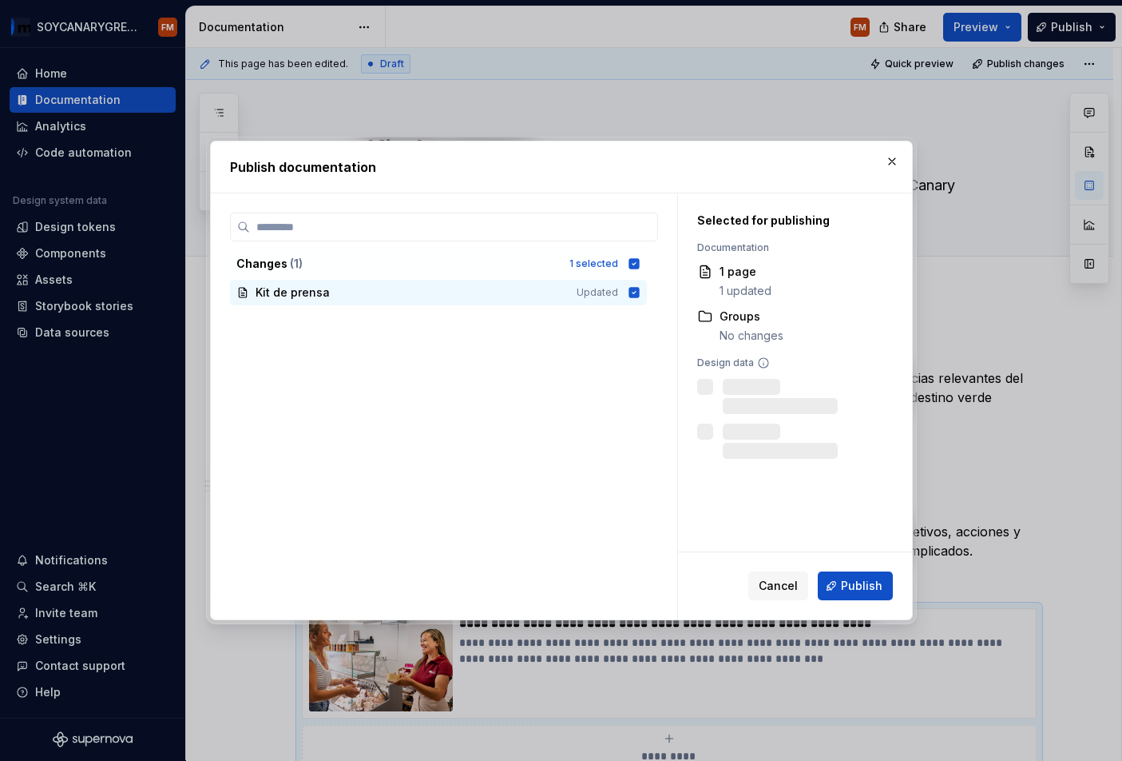
click at [868, 580] on span "Publish" at bounding box center [862, 586] width 42 height 16
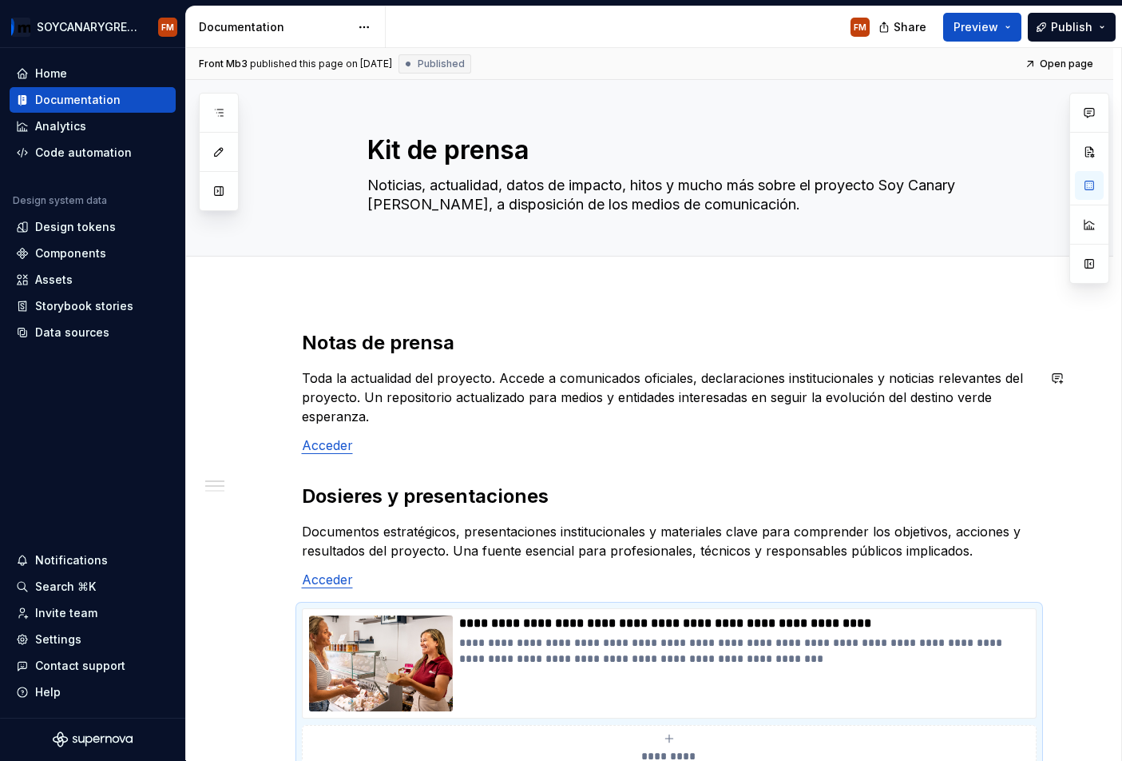
click at [804, 472] on div "**********" at bounding box center [669, 767] width 735 height 875
type textarea "*"
click at [1080, 62] on span "Open page" at bounding box center [1067, 64] width 54 height 13
